Goal: Information Seeking & Learning: Learn about a topic

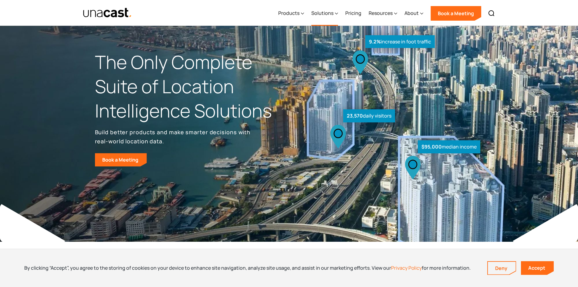
click at [335, 12] on div "Solutions" at bounding box center [325, 13] width 27 height 25
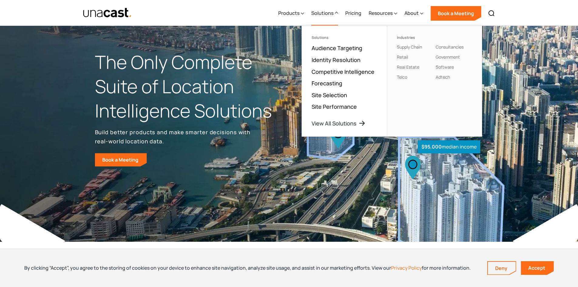
click at [365, 12] on div "Products Location Intelligence Global Location Data Foot Traffic Data Location …" at bounding box center [387, 13] width 224 height 26
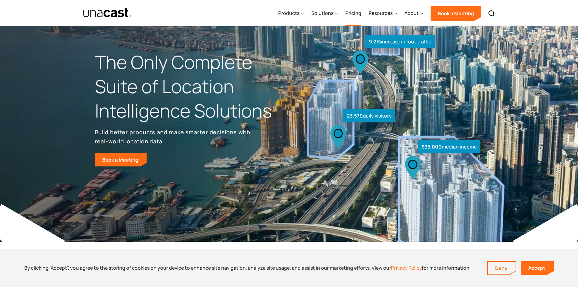
click at [353, 15] on link "Pricing" at bounding box center [354, 13] width 16 height 25
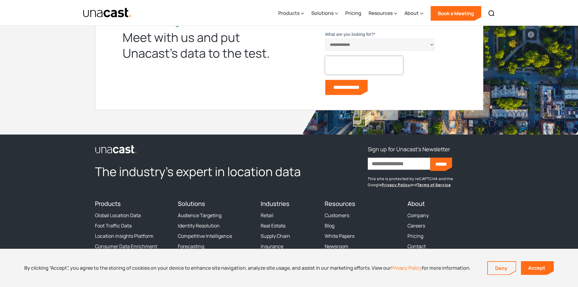
scroll to position [1644, 0]
